Goal: Check status: Check status

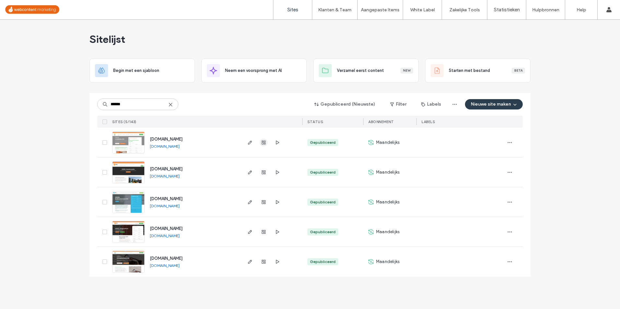
type input "******"
click at [267, 145] on span "button" at bounding box center [264, 143] width 8 height 8
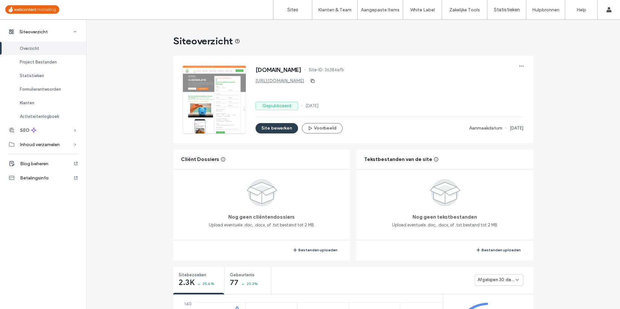
scroll to position [97, 0]
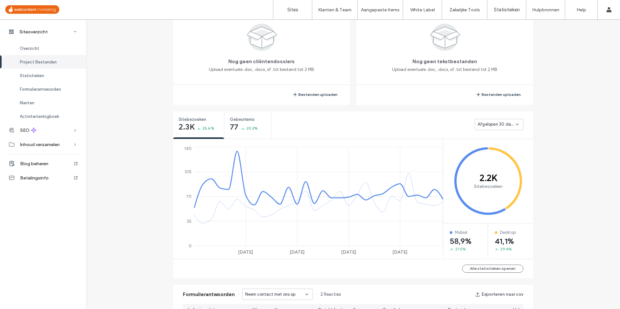
scroll to position [227, 0]
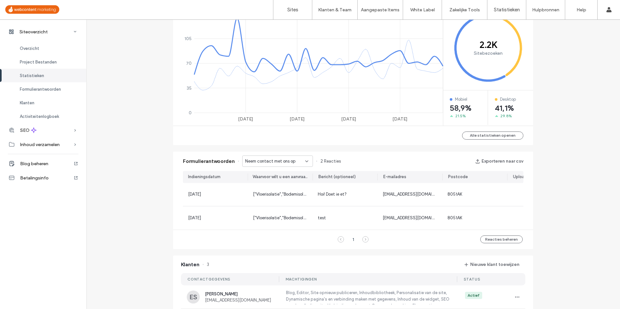
scroll to position [292, 0]
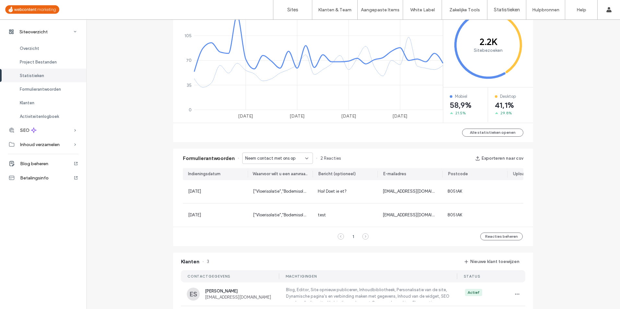
click at [300, 158] on div "Neem contact met ons op" at bounding box center [275, 158] width 60 height 6
click at [292, 182] on span "Neem contact met ons op - Home pagina" at bounding box center [274, 181] width 62 height 6
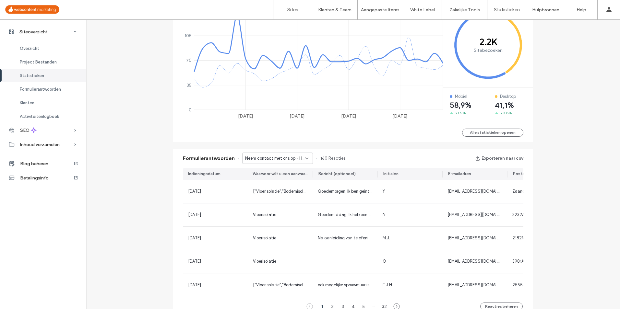
click at [291, 161] on span "Neem contact met ons op - Home pagina" at bounding box center [275, 158] width 60 height 6
click at [285, 191] on span "Neem contact met ons op - Contact pagina" at bounding box center [274, 192] width 62 height 6
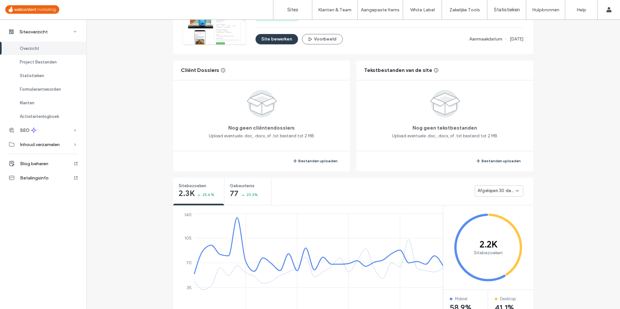
scroll to position [130, 0]
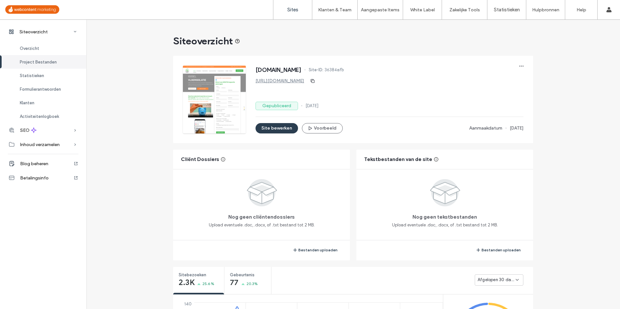
drag, startPoint x: 311, startPoint y: 9, endPoint x: 296, endPoint y: 7, distance: 15.3
click at [311, 9] on link "Sites" at bounding box center [292, 9] width 39 height 19
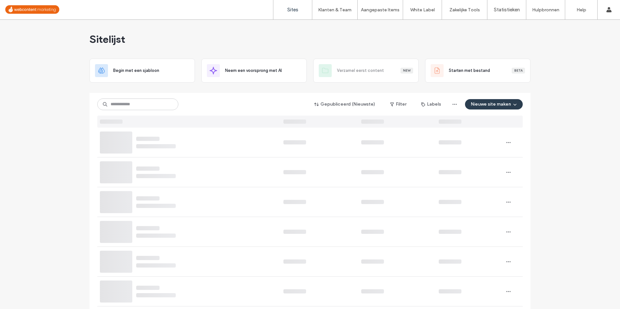
click at [296, 7] on label "Sites" at bounding box center [292, 10] width 11 height 6
click at [295, 9] on label "Sites" at bounding box center [292, 10] width 11 height 6
click at [136, 102] on input at bounding box center [137, 105] width 81 height 12
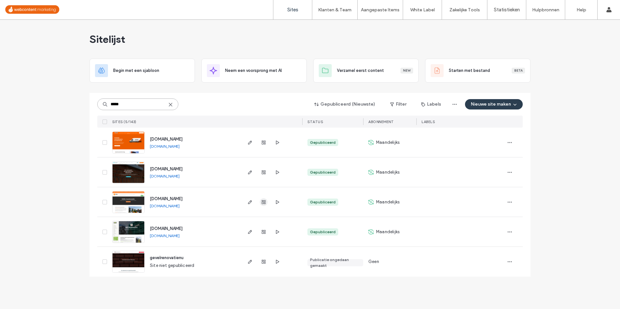
type input "*****"
click at [263, 203] on icon "button" at bounding box center [263, 202] width 5 height 5
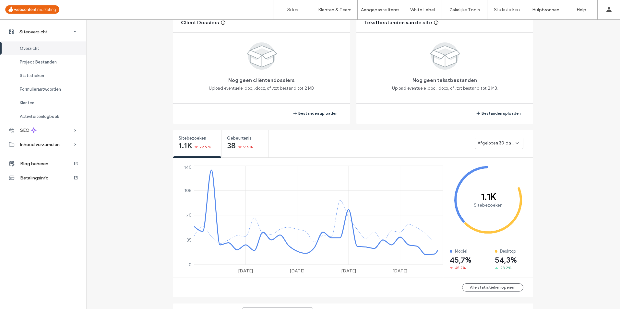
scroll to position [195, 0]
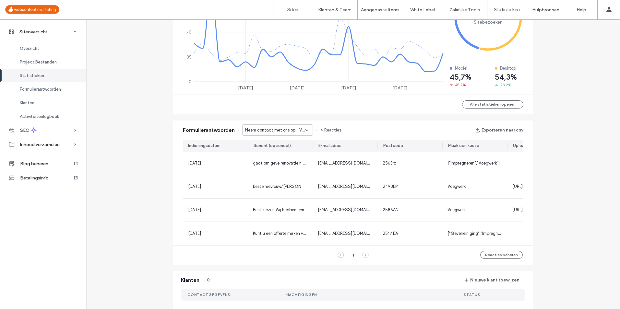
scroll to position [324, 0]
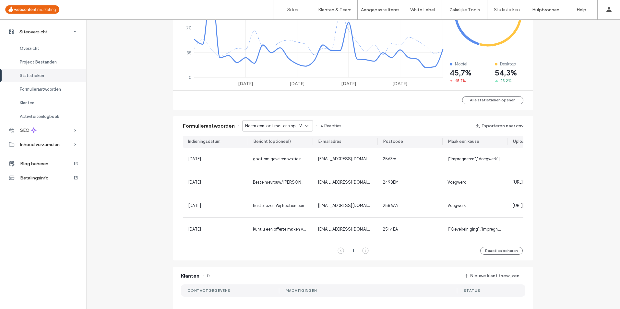
click at [285, 125] on span "Neem contact met ons op - Voegwerk pagina" at bounding box center [275, 126] width 60 height 6
drag, startPoint x: 284, startPoint y: 149, endPoint x: 284, endPoint y: 134, distance: 14.9
click at [284, 149] on span "Neem contact met ons op - Reinigen en impregneren pagina" at bounding box center [274, 149] width 62 height 6
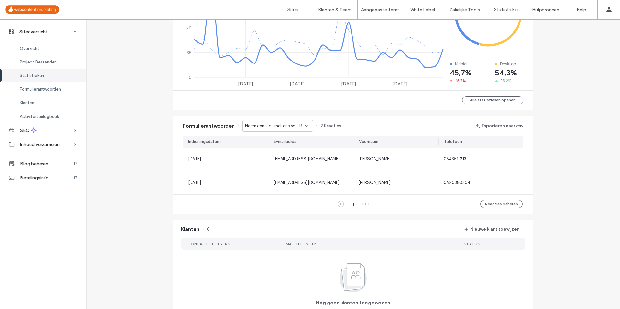
click at [283, 128] on span "Neem contact met ons op - Reinigen en impregneren pagina" at bounding box center [275, 126] width 60 height 6
click at [272, 163] on span "Neem contact met ons op - Gevelrenovatie offerte pagina" at bounding box center [274, 160] width 62 height 6
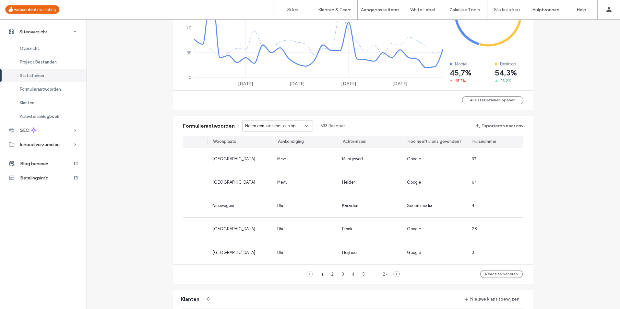
scroll to position [0, 0]
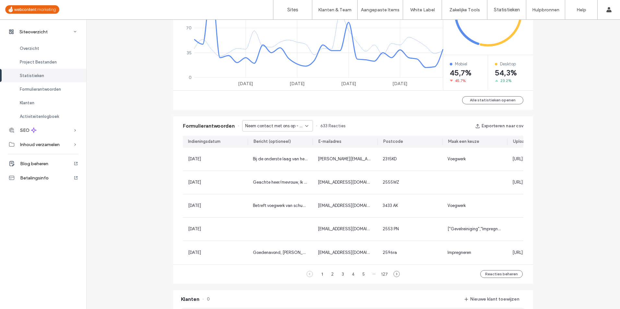
click at [134, 148] on div "Siteoverzicht www.isoselgevelrenovatie.nl Site-ID: 6dc450d3 https://www.isoselg…" at bounding box center [353, 155] width 534 height 921
click at [130, 168] on div "Siteoverzicht www.isoselgevelrenovatie.nl Site-ID: 6dc450d3 https://www.isoselg…" at bounding box center [353, 155] width 534 height 921
click at [131, 193] on div "Siteoverzicht www.isoselgevelrenovatie.nl Site-ID: 6dc450d3 https://www.isoselg…" at bounding box center [353, 155] width 534 height 921
click at [143, 123] on div "Siteoverzicht www.isoselgevelrenovatie.nl Site-ID: 6dc450d3 https://www.isoselg…" at bounding box center [353, 155] width 534 height 921
click at [496, 101] on button "Alle statistieken openen" at bounding box center [492, 100] width 61 height 8
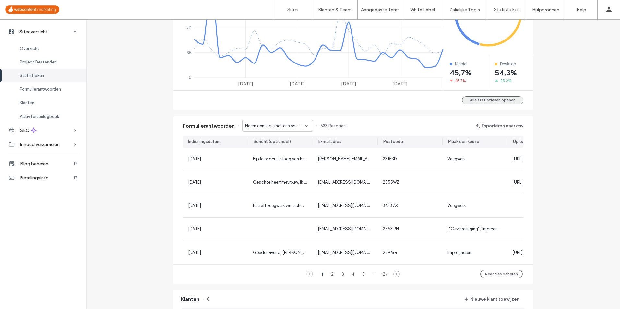
click at [496, 101] on button "Alle statistieken openen" at bounding box center [492, 100] width 61 height 8
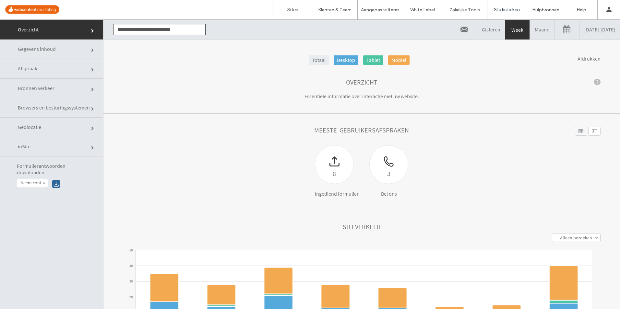
click at [530, 34] on link "Maand" at bounding box center [542, 29] width 25 height 19
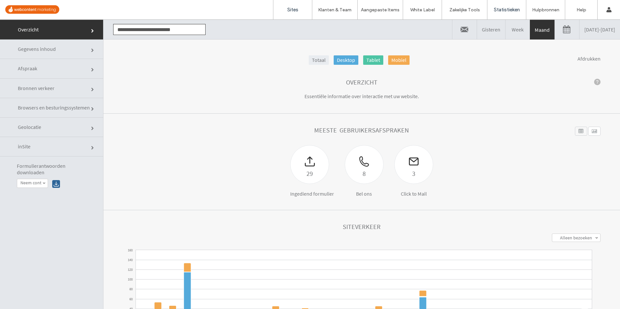
click at [296, 9] on label "Sites" at bounding box center [292, 10] width 11 height 6
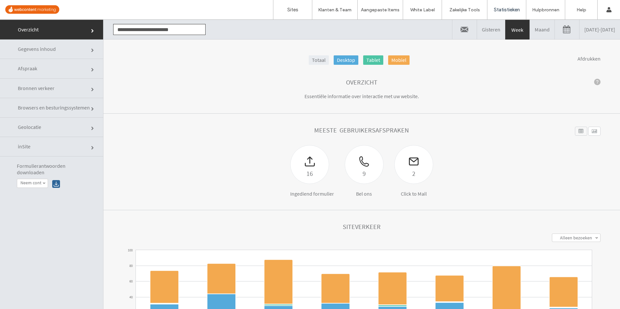
click at [530, 23] on link "Maand" at bounding box center [542, 29] width 25 height 19
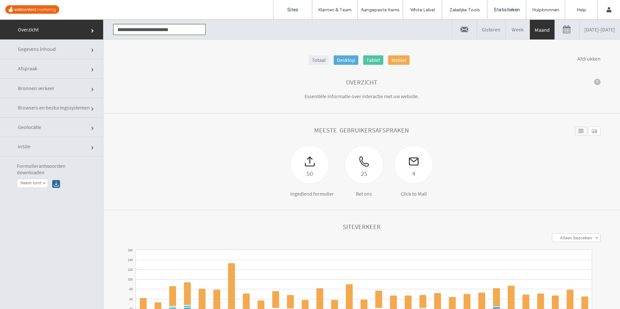
click at [294, 14] on link "Sites" at bounding box center [292, 9] width 39 height 19
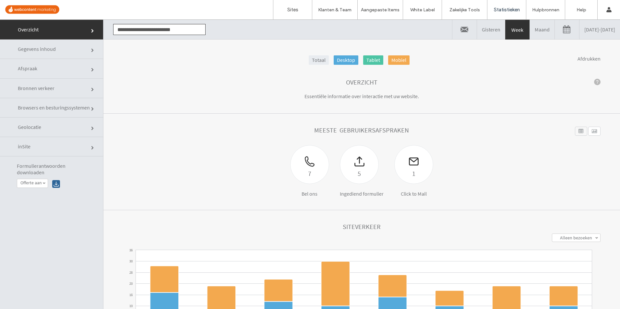
click at [530, 37] on link "Maand" at bounding box center [542, 29] width 25 height 19
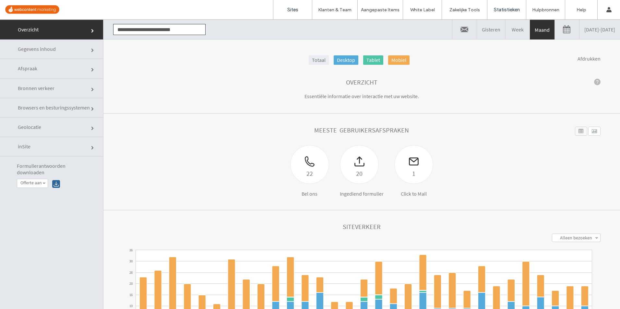
click at [285, 8] on link "Sites" at bounding box center [292, 9] width 39 height 19
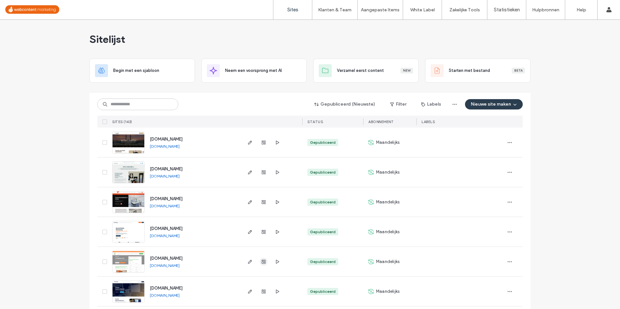
click at [260, 263] on span "button" at bounding box center [264, 262] width 8 height 8
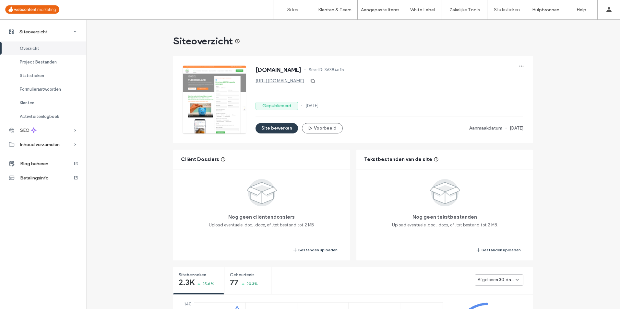
drag, startPoint x: 131, startPoint y: 153, endPoint x: 93, endPoint y: 152, distance: 37.6
drag, startPoint x: 93, startPoint y: 152, endPoint x: 123, endPoint y: 157, distance: 30.1
drag, startPoint x: 125, startPoint y: 155, endPoint x: 130, endPoint y: 154, distance: 5.9
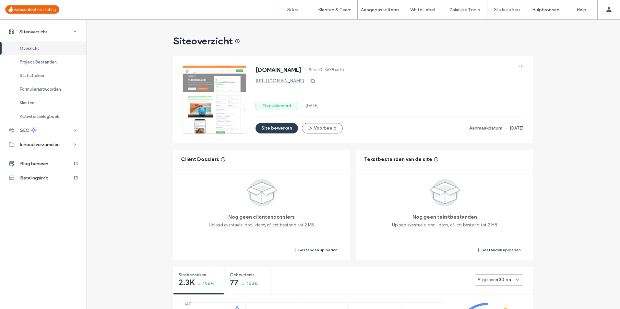
drag, startPoint x: 147, startPoint y: 150, endPoint x: 142, endPoint y: 141, distance: 9.7
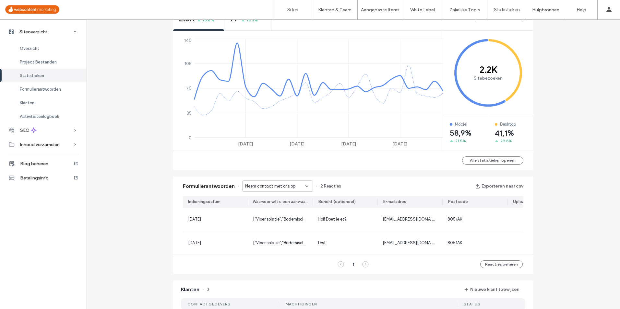
scroll to position [292, 0]
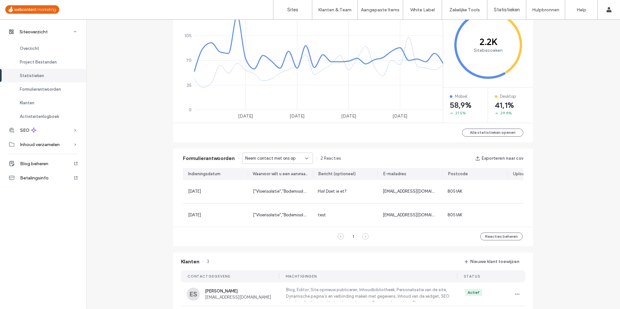
click at [289, 160] on span "Neem contact met ons op" at bounding box center [270, 158] width 50 height 6
drag, startPoint x: 285, startPoint y: 181, endPoint x: 287, endPoint y: 169, distance: 12.2
click at [286, 181] on span "Neem contact met ons op - Home pagina" at bounding box center [274, 181] width 62 height 6
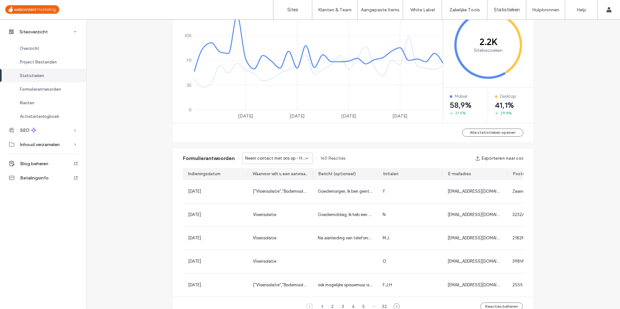
click at [287, 162] on div "Neem contact met ons op - Home pagina" at bounding box center [277, 158] width 71 height 11
click at [283, 191] on span "Neem contact met ons op - Contact pagina" at bounding box center [274, 192] width 62 height 6
click at [148, 167] on div "Siteoverzicht www.isoselvloerisolatie.nl Site-ID: 36384afb https://www.isoselvl…" at bounding box center [353, 181] width 534 height 906
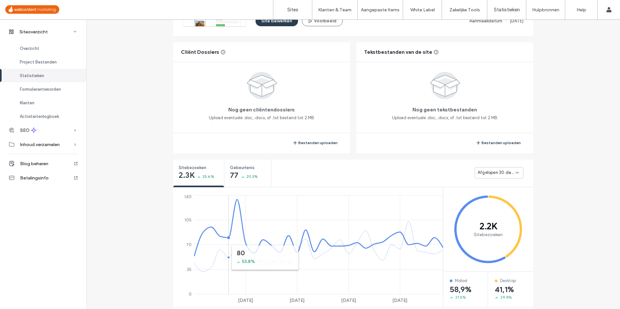
scroll to position [32, 0]
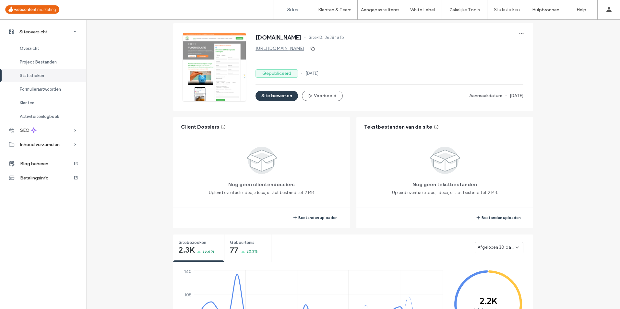
click at [294, 5] on link "Sites" at bounding box center [292, 9] width 39 height 19
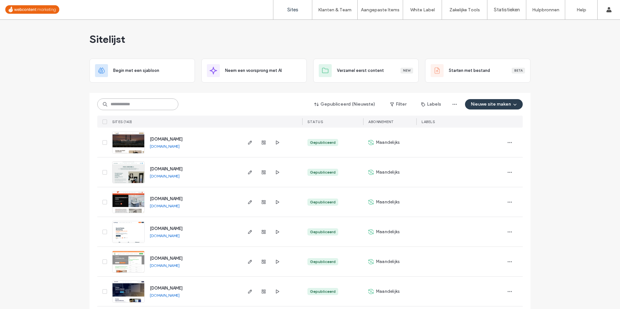
drag, startPoint x: 58, startPoint y: 139, endPoint x: 156, endPoint y: 106, distance: 103.6
click at [156, 106] on input at bounding box center [137, 105] width 81 height 12
click at [152, 105] on input at bounding box center [137, 105] width 81 height 12
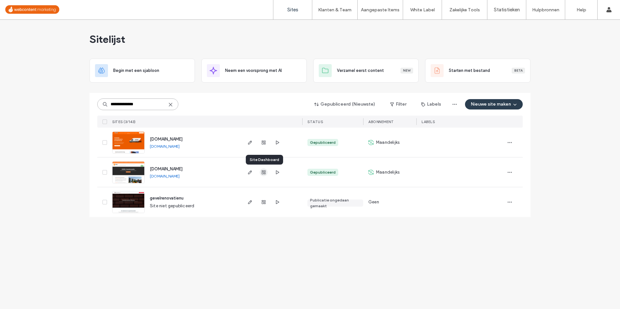
type input "**********"
click at [264, 174] on icon "button" at bounding box center [263, 172] width 5 height 5
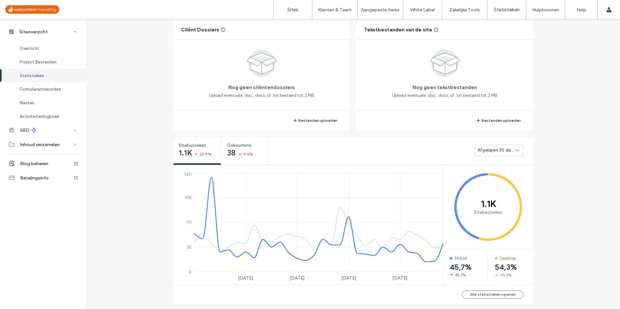
scroll to position [292, 0]
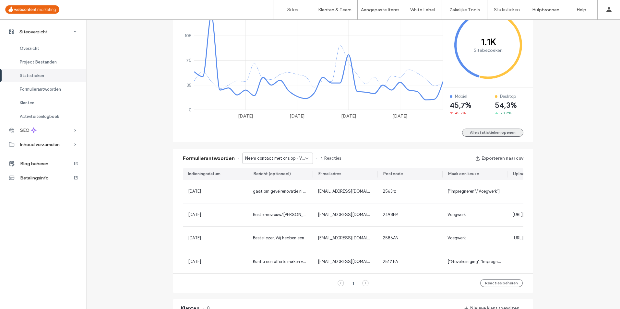
click at [507, 133] on button "Alle statistieken openen" at bounding box center [492, 133] width 61 height 8
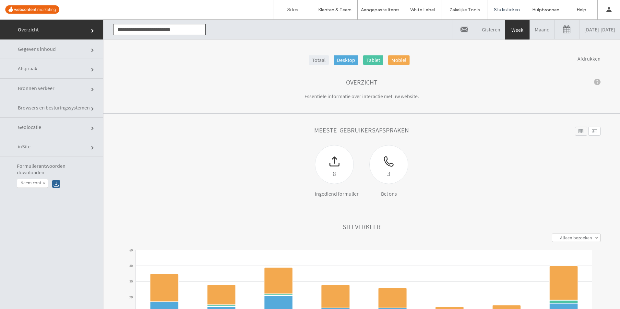
drag, startPoint x: 515, startPoint y: 28, endPoint x: 507, endPoint y: 71, distance: 43.5
click at [530, 28] on link "Maand" at bounding box center [542, 29] width 25 height 19
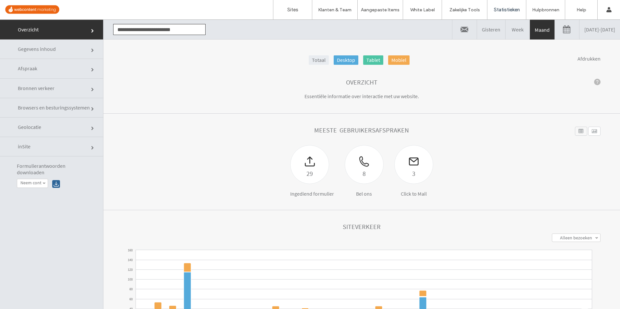
click at [183, 149] on div "29 Ingediend formulier 8 Bel ons 3 Click to Mail" at bounding box center [362, 171] width 478 height 52
click at [293, 11] on label "Sites" at bounding box center [292, 10] width 11 height 6
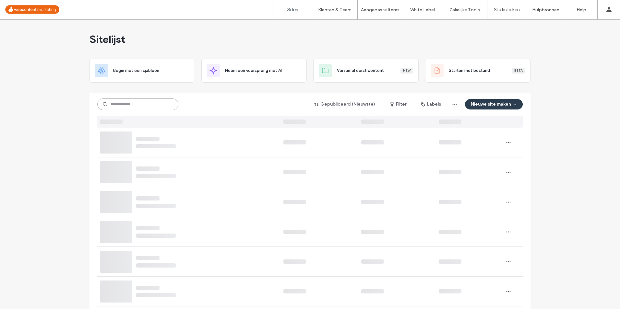
click at [145, 106] on input at bounding box center [137, 105] width 81 height 12
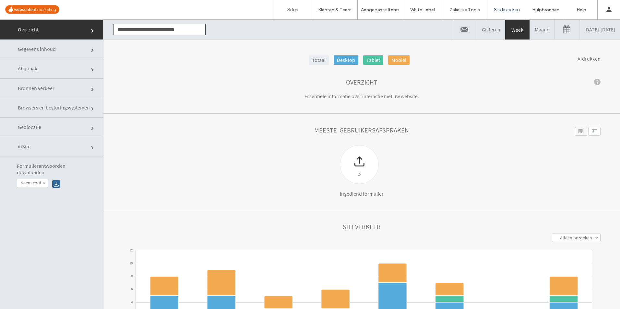
click at [530, 32] on link "Maand" at bounding box center [542, 29] width 25 height 19
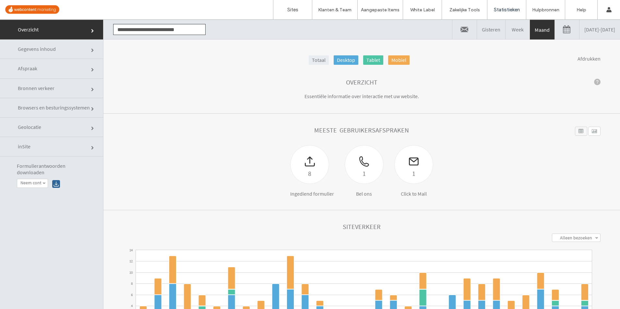
click at [242, 139] on div "Meeste gebruikersafspraken" at bounding box center [362, 136] width 478 height 18
drag, startPoint x: 290, startPoint y: 9, endPoint x: 287, endPoint y: 15, distance: 6.4
click at [291, 9] on label "Sites" at bounding box center [292, 10] width 11 height 6
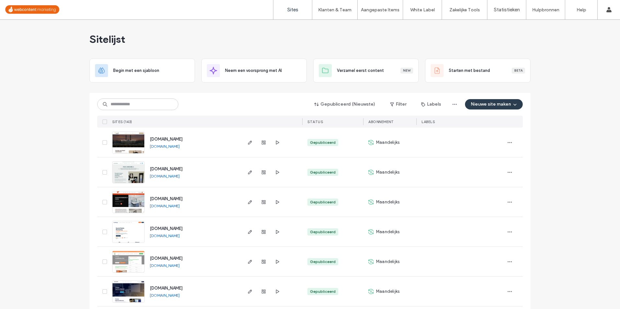
click at [135, 108] on input at bounding box center [137, 105] width 81 height 12
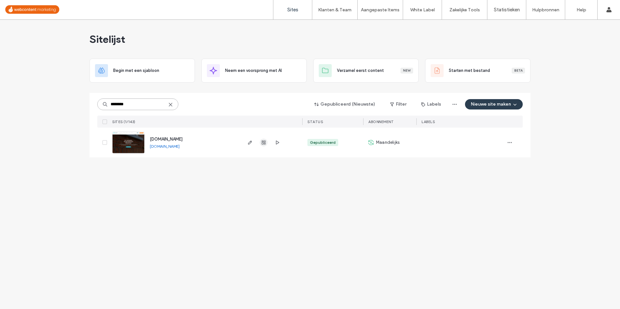
type input "********"
click at [265, 145] on use "button" at bounding box center [264, 143] width 4 height 4
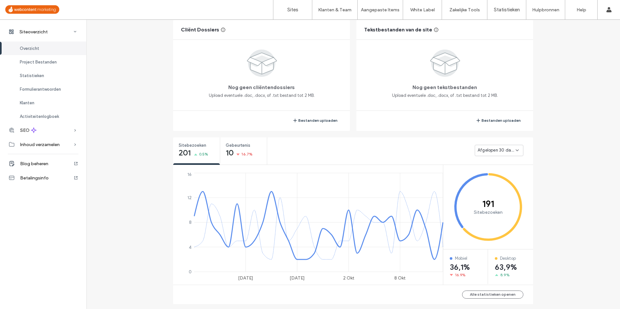
scroll to position [259, 0]
